Goal: Task Accomplishment & Management: Manage account settings

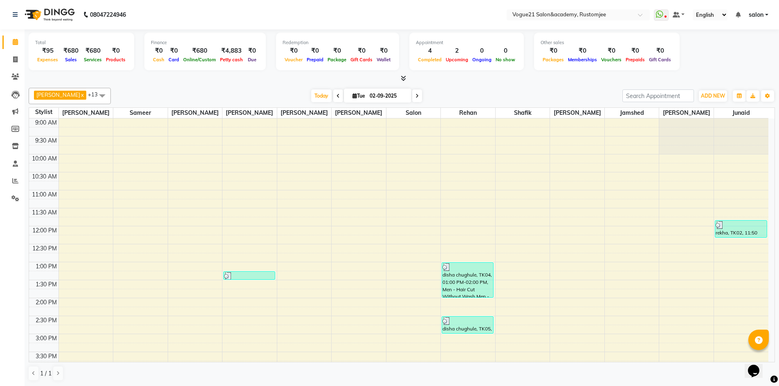
click at [154, 83] on div "Total ₹95 Expenses ₹680 Sales ₹680 Services ₹0 Products Finance ₹0 Cash ₹0 Card…" at bounding box center [402, 207] width 755 height 357
click at [13, 61] on icon at bounding box center [15, 59] width 4 height 6
select select "service"
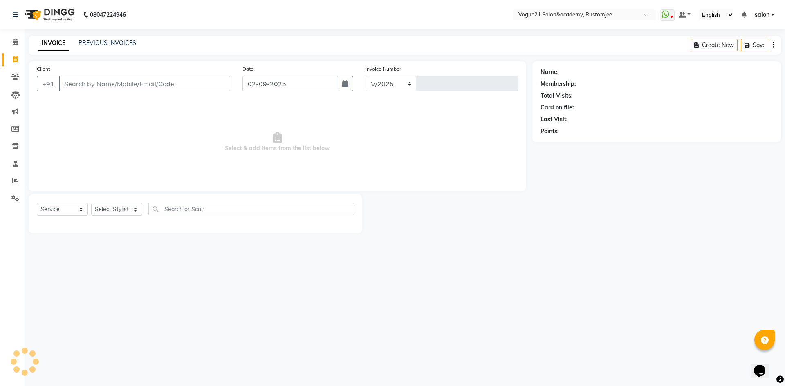
select select "8171"
type input "2680"
click at [108, 37] on div "INVOICE PREVIOUS INVOICES Create New Save" at bounding box center [405, 45] width 753 height 19
click at [108, 40] on link "PREVIOUS INVOICES" at bounding box center [108, 42] width 58 height 7
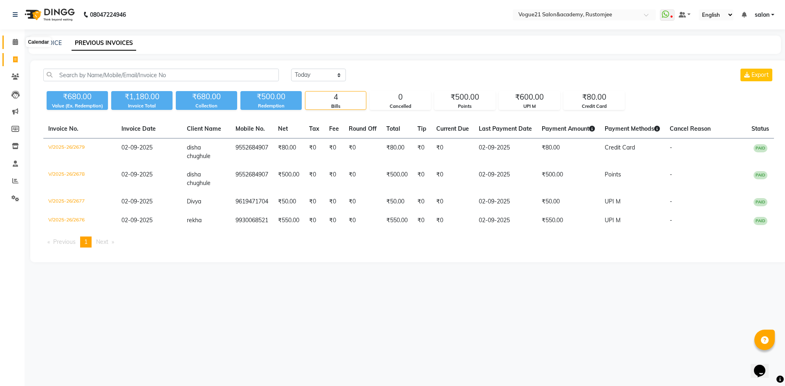
click at [15, 43] on icon at bounding box center [15, 42] width 5 height 6
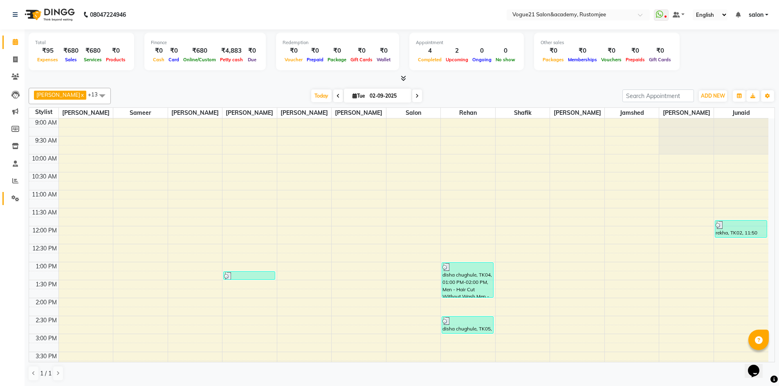
click at [18, 198] on icon at bounding box center [15, 198] width 8 height 6
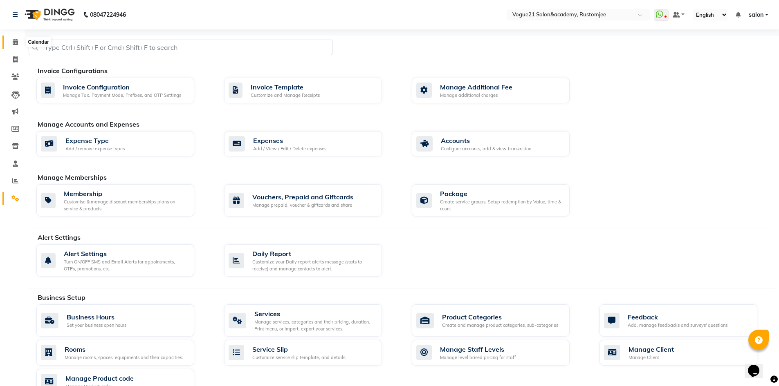
click at [15, 40] on icon at bounding box center [15, 42] width 5 height 6
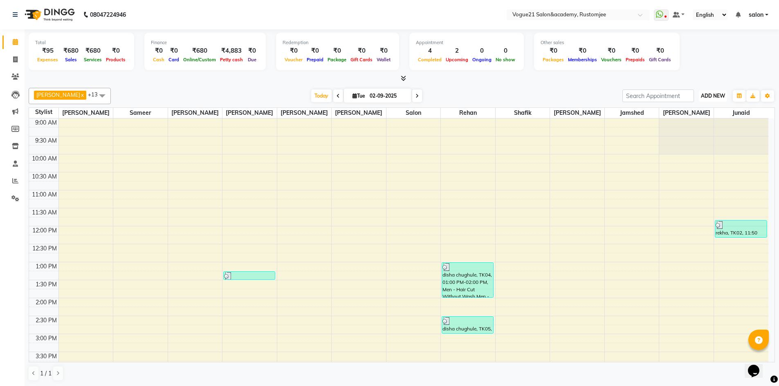
click at [701, 97] on span "ADD NEW" at bounding box center [713, 96] width 24 height 6
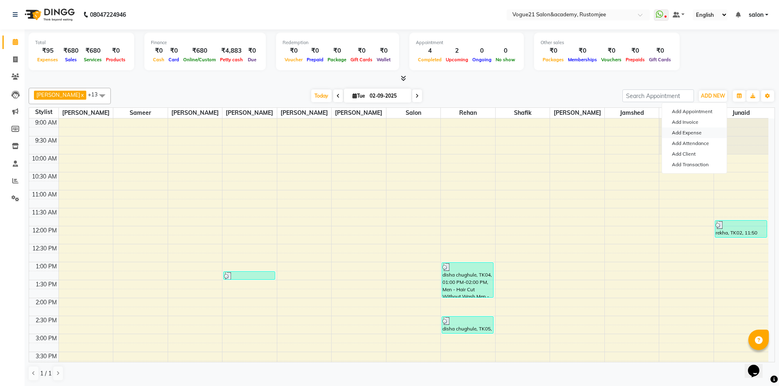
click at [708, 132] on link "Add Expense" at bounding box center [694, 133] width 65 height 11
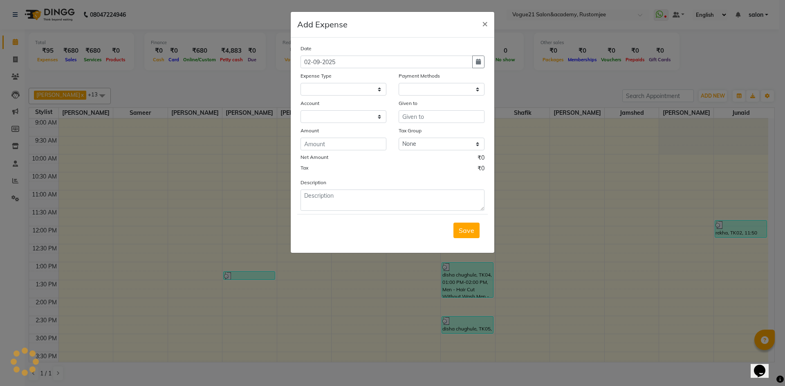
select select "1"
select select "7299"
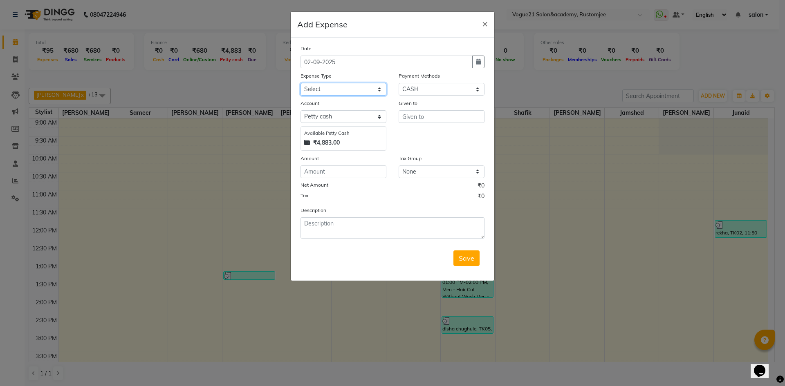
click at [346, 91] on select "Select Advance Salary Bank charges Cash transfer to bank Client Snacks Equipmen…" at bounding box center [344, 89] width 86 height 13
select select "23399"
click at [301, 83] on select "Select Advance Salary Bank charges Cash transfer to bank Client Snacks Equipmen…" at bounding box center [344, 89] width 86 height 13
click at [418, 119] on input "text" at bounding box center [442, 116] width 86 height 13
click at [434, 138] on button "re han" at bounding box center [431, 134] width 65 height 13
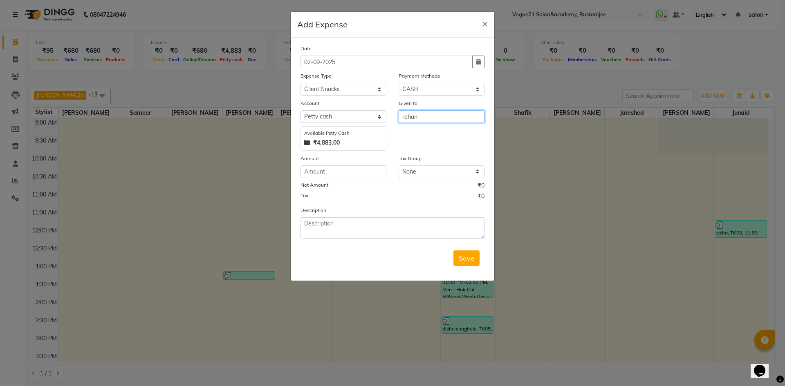
type input "rehan"
click at [365, 173] on input "number" at bounding box center [344, 172] width 86 height 13
type input "30"
click at [362, 228] on textarea at bounding box center [393, 228] width 184 height 21
type textarea "client coffee"
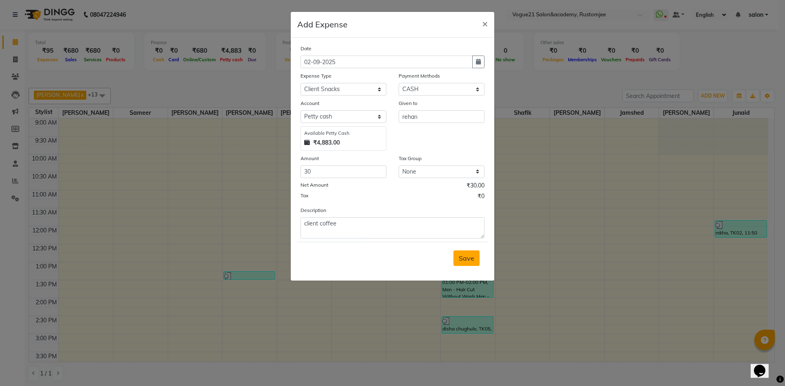
click at [474, 261] on button "Save" at bounding box center [467, 259] width 26 height 16
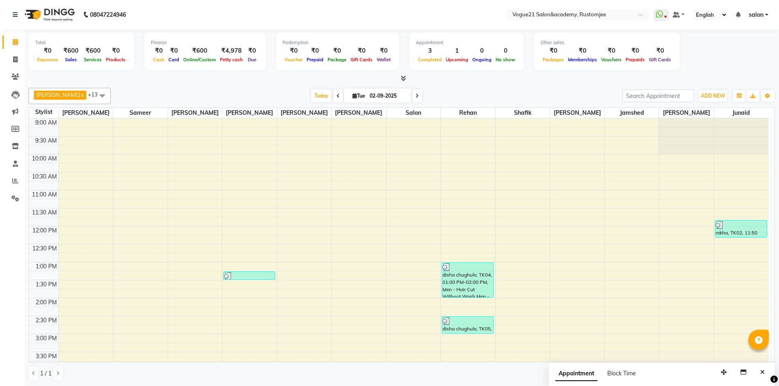
scroll to position [164, 0]
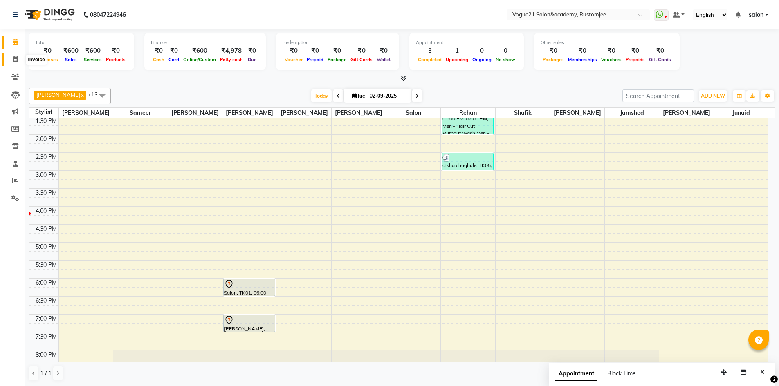
click at [16, 58] on icon at bounding box center [15, 59] width 4 height 6
select select "service"
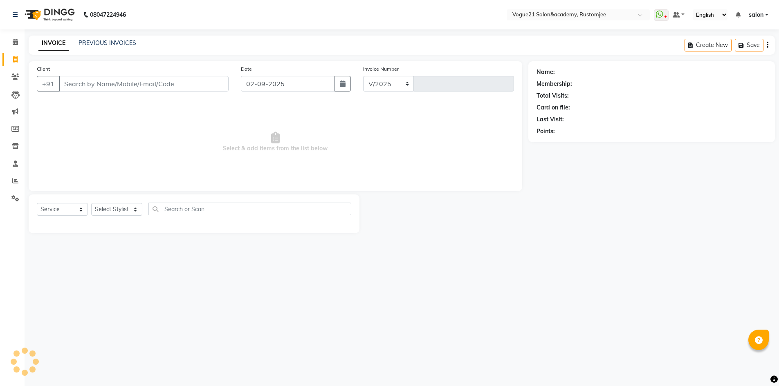
select select "8171"
type input "2680"
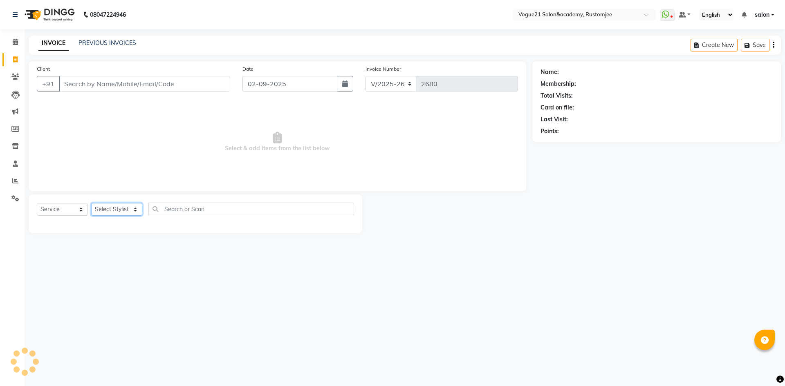
click at [121, 211] on select "Select Stylist aahil alicia anju soni Jamshed junaid Pooja yadav priya jadhav r…" at bounding box center [116, 209] width 51 height 13
click at [192, 151] on span "Select & add items from the list below" at bounding box center [277, 142] width 481 height 82
click at [124, 211] on select "Select Stylist aahil alicia anju soni Jamshed junaid Pooja yadav priya jadhav r…" at bounding box center [116, 209] width 51 height 13
select select "76929"
click at [91, 203] on select "Select Stylist aahil alicia anju soni Jamshed junaid Pooja yadav priya jadhav r…" at bounding box center [116, 209] width 51 height 13
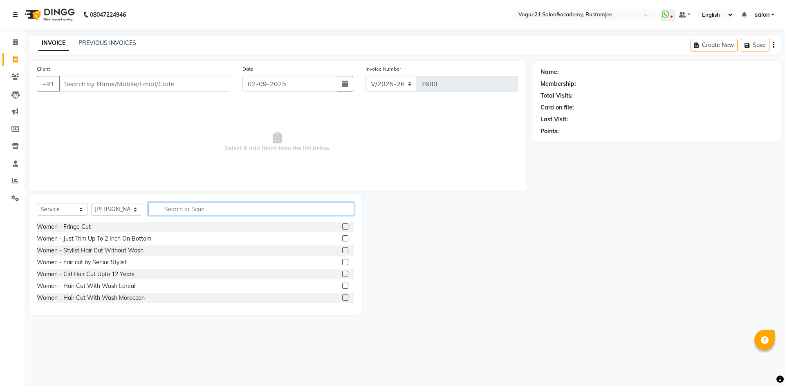
click at [188, 212] on input "text" at bounding box center [251, 209] width 206 height 13
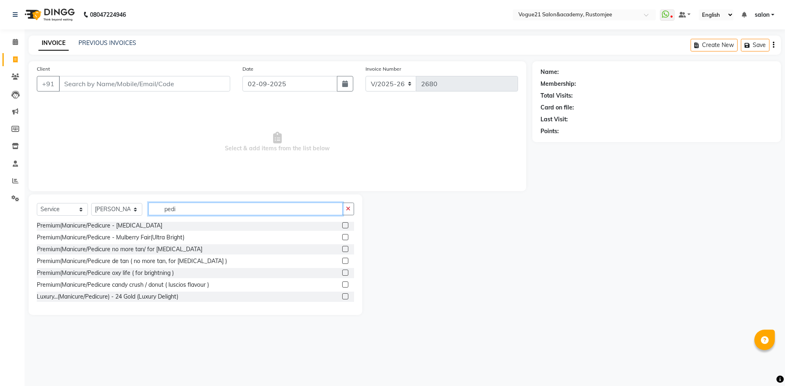
scroll to position [67, 0]
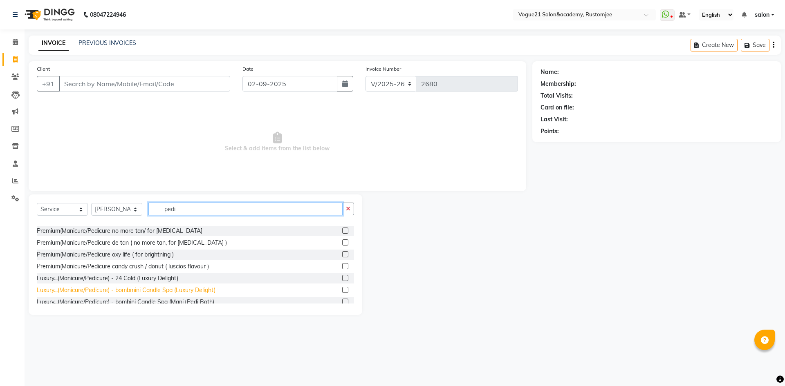
type input "pedi"
click at [155, 292] on div "Luxury...(Manicure/Pedicure) - bombmini Candle Spa (Luxury Delight)" at bounding box center [126, 290] width 179 height 9
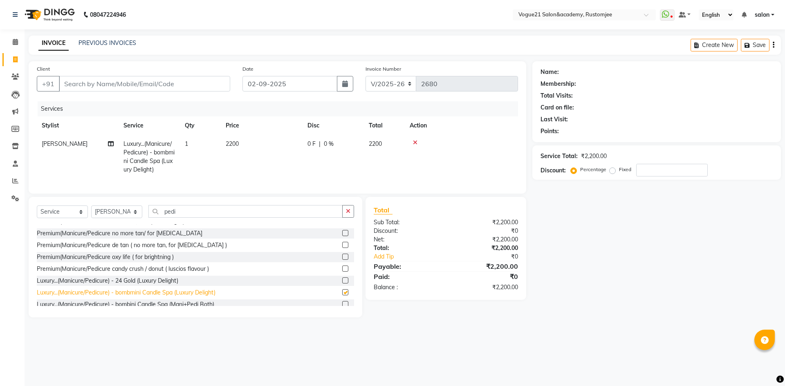
checkbox input "false"
click at [198, 218] on input "pedi" at bounding box center [245, 211] width 194 height 13
type input "p"
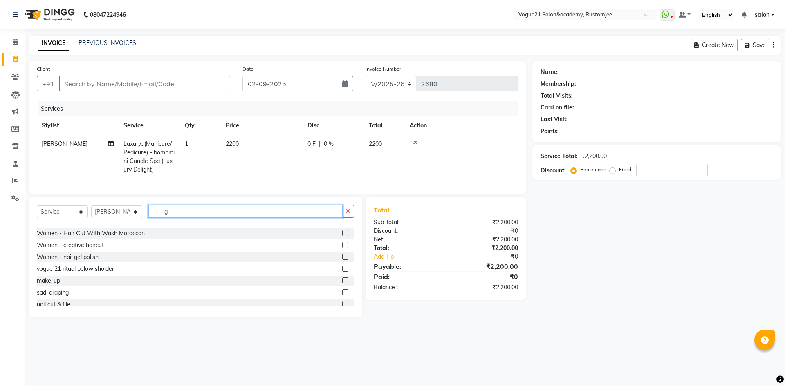
scroll to position [0, 0]
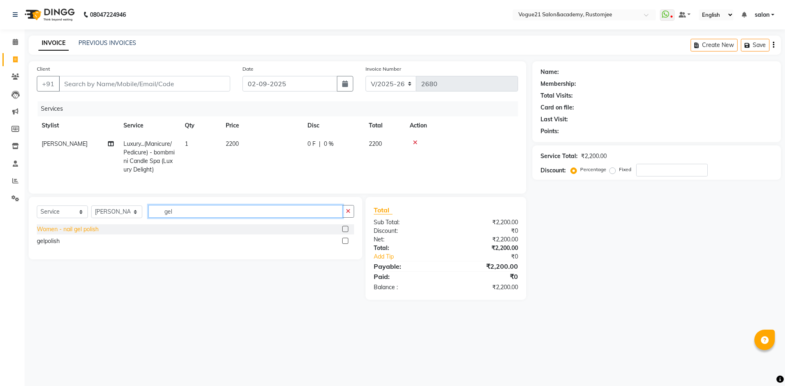
type input "gel"
click at [83, 234] on div "Women - nail gel polish" at bounding box center [68, 229] width 62 height 9
checkbox input "false"
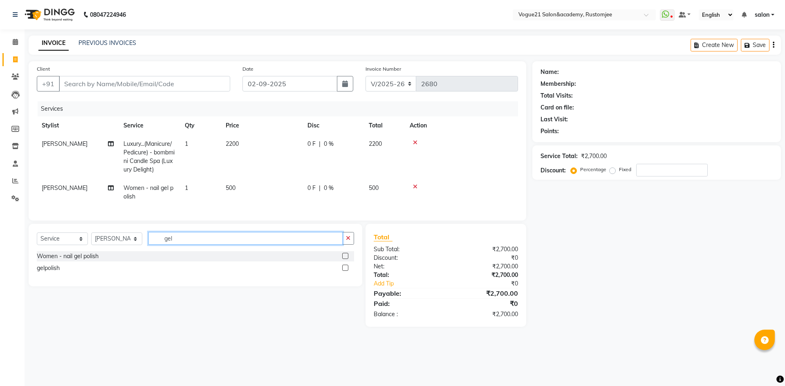
click at [194, 245] on input "gel" at bounding box center [245, 238] width 194 height 13
type input "g"
type input "remo"
click at [63, 261] on div "gail paint removar" at bounding box center [79, 256] width 84 height 9
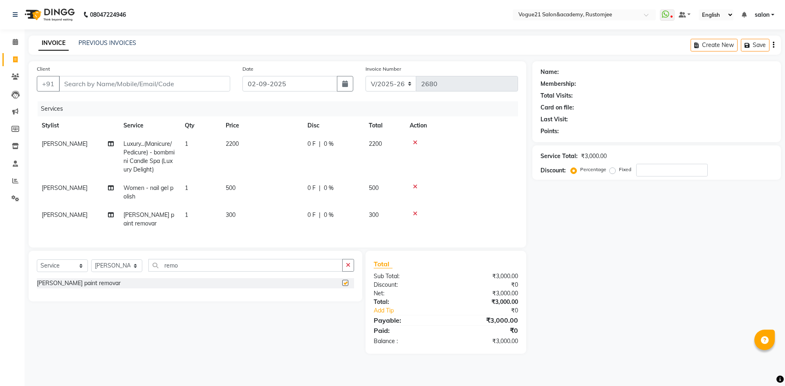
checkbox input "false"
click at [414, 186] on icon at bounding box center [415, 187] width 4 height 6
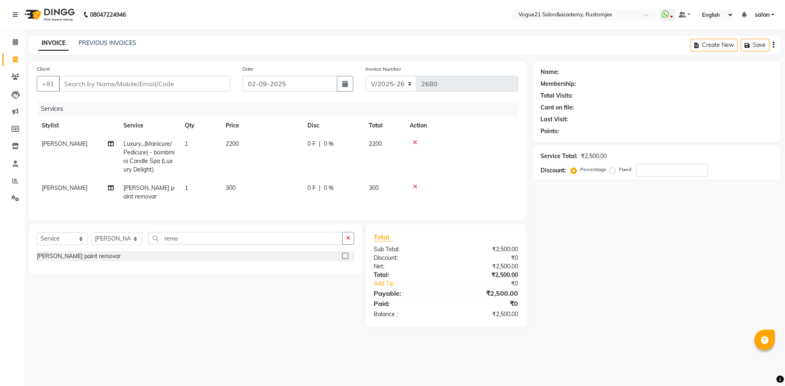
click at [211, 229] on div "Select Service Product Membership Package Voucher Prepaid Gift Card Select Styl…" at bounding box center [196, 249] width 334 height 51
click at [198, 236] on input "remo" at bounding box center [245, 238] width 194 height 13
type input "r"
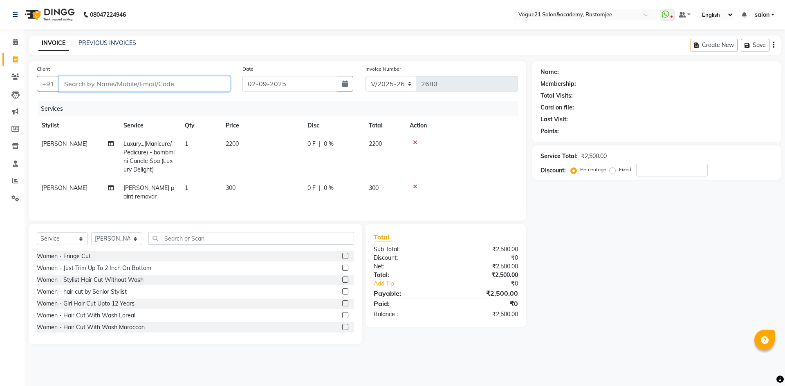
click at [180, 81] on input "Client" at bounding box center [144, 84] width 171 height 16
type input "s"
type input "0"
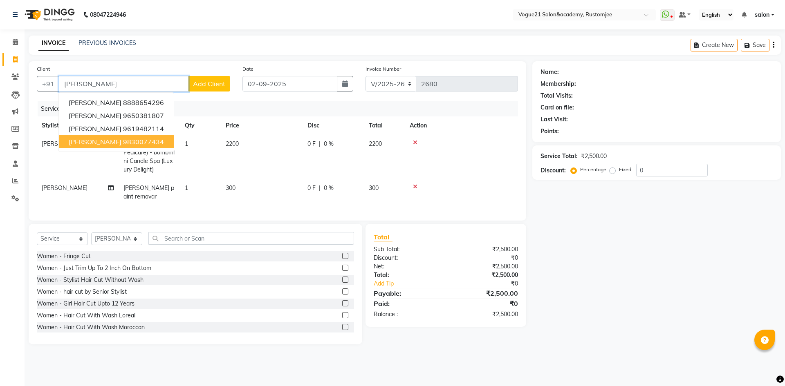
click at [123, 142] on ngb-highlight "9830077434" at bounding box center [143, 142] width 41 height 8
type input "9830077434"
select select "1: Object"
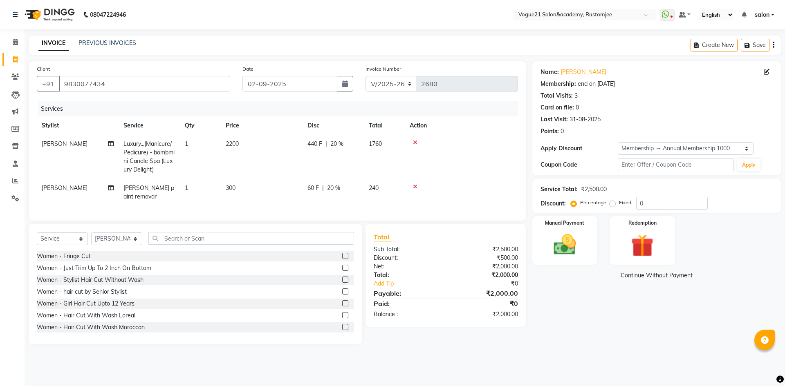
type input "20"
click at [556, 247] on img at bounding box center [565, 244] width 38 height 27
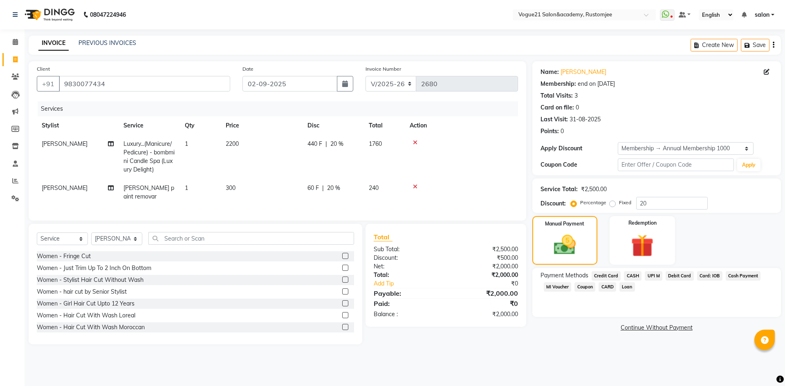
click at [638, 276] on span "CASH" at bounding box center [633, 276] width 18 height 9
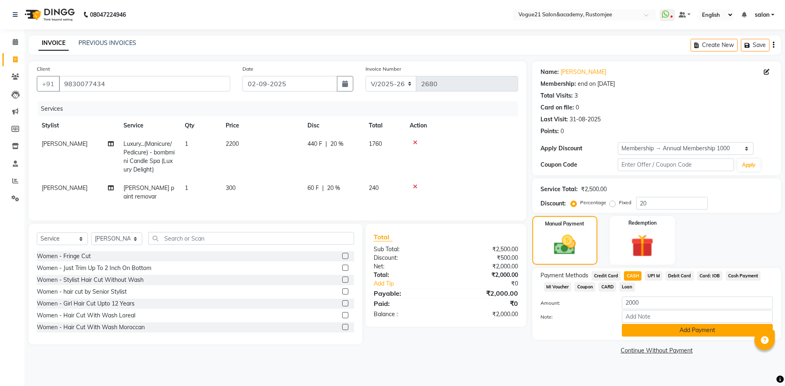
click at [660, 332] on button "Add Payment" at bounding box center [697, 330] width 151 height 13
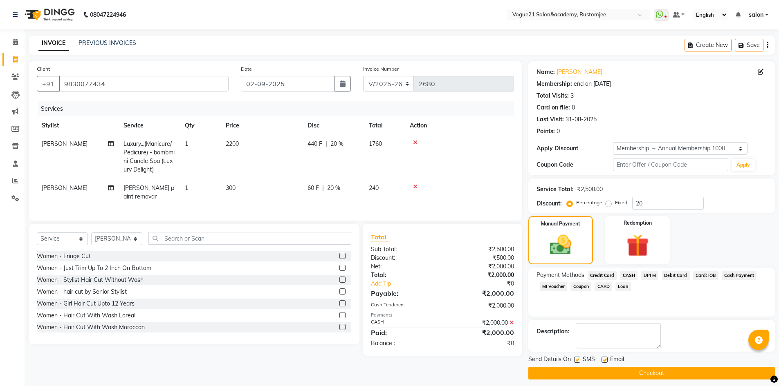
click at [550, 370] on button "Checkout" at bounding box center [651, 373] width 247 height 13
